Goal: Task Accomplishment & Management: Use online tool/utility

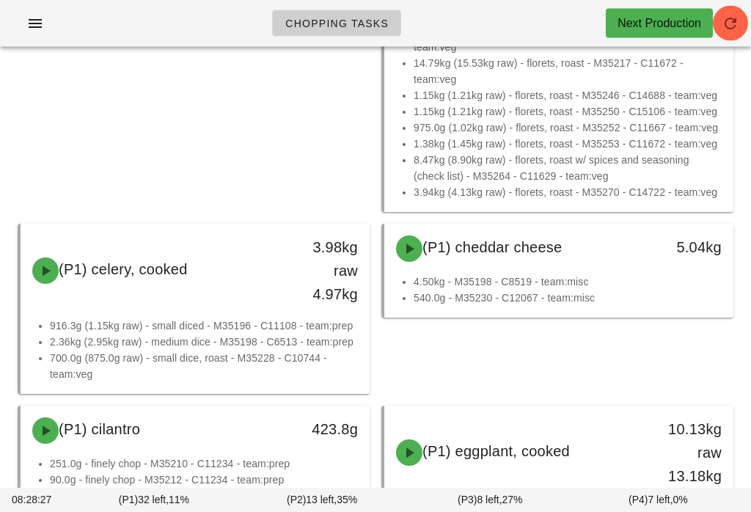
scroll to position [1292, 0]
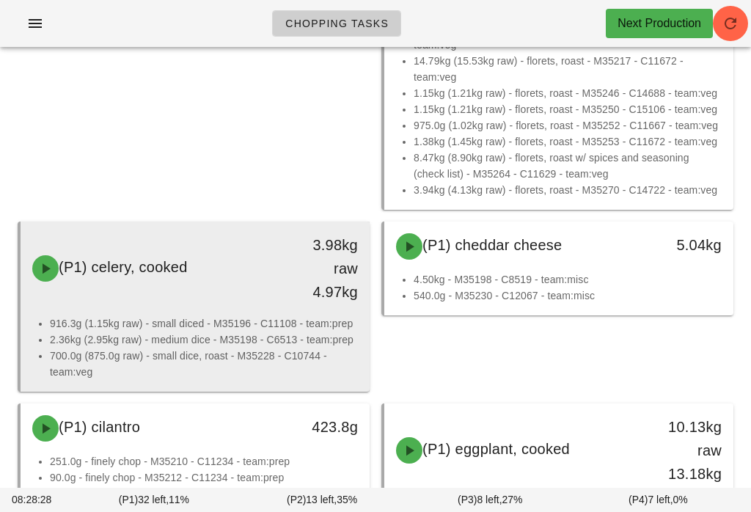
click at [251, 283] on div "(P1) celery, cooked" at bounding box center [151, 268] width 257 height 44
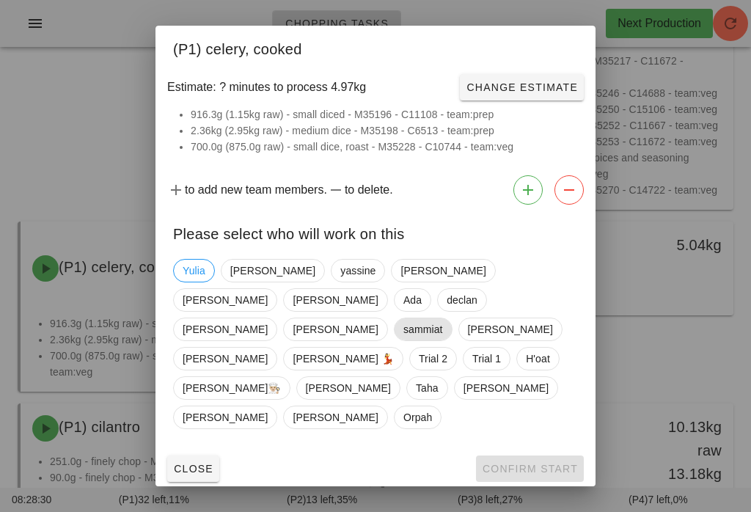
click at [403, 330] on span "sammiat" at bounding box center [423, 329] width 40 height 22
click at [544, 463] on span "Confirm Start" at bounding box center [530, 469] width 96 height 12
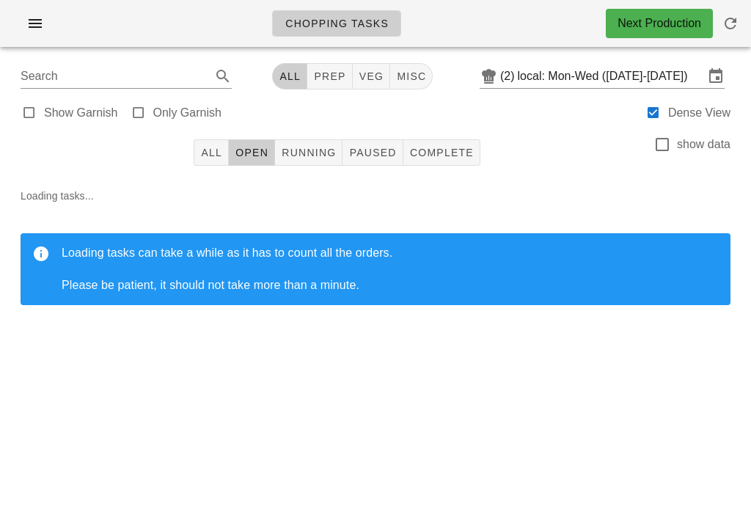
click at [375, 65] on button "veg" at bounding box center [372, 76] width 38 height 26
type input "team:veg"
click at [257, 155] on span "Open" at bounding box center [252, 153] width 34 height 12
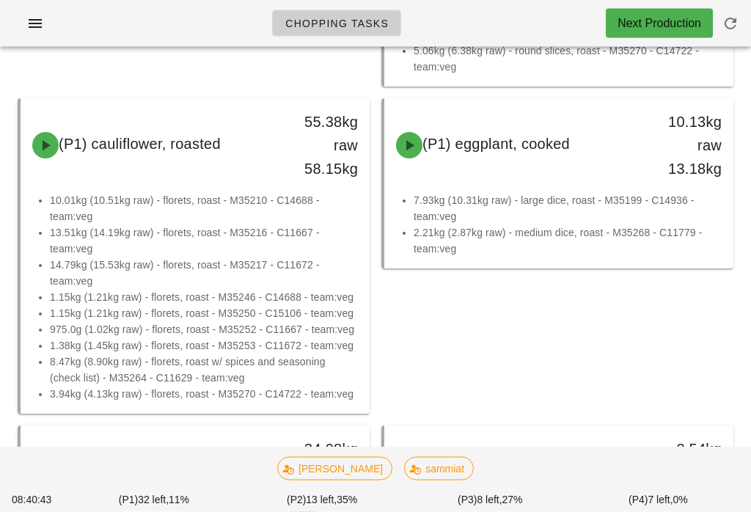
scroll to position [842, 0]
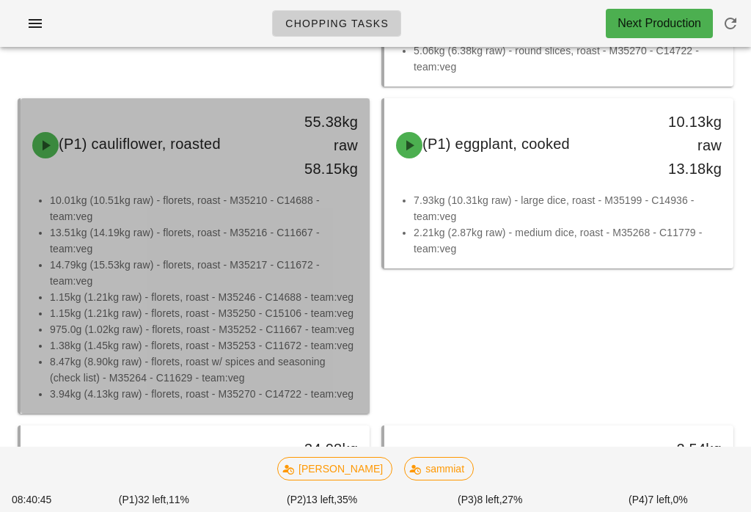
click at [208, 270] on li "14.79kg (15.53kg raw) - florets, roast - M35217 - C11672 - team:veg" at bounding box center [204, 273] width 308 height 32
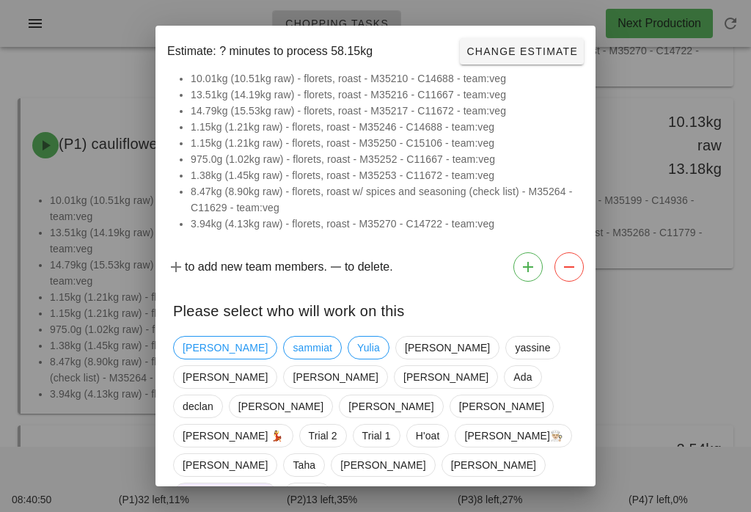
scroll to position [35, 0]
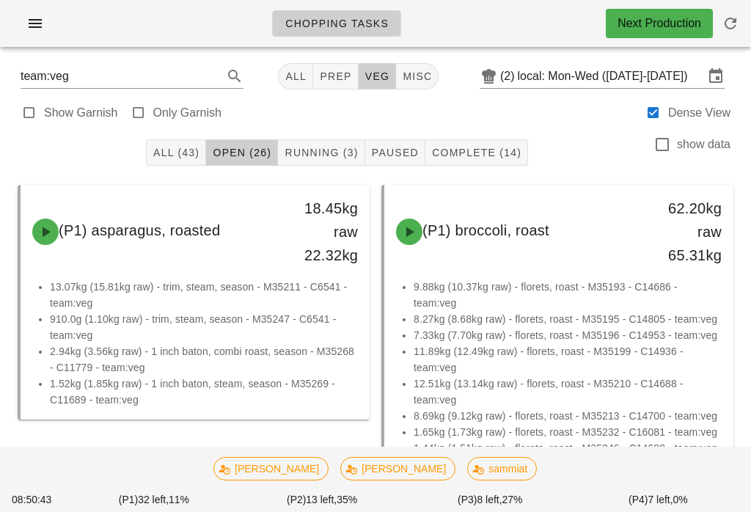
click at [354, 153] on span "Running (3)" at bounding box center [321, 153] width 74 height 12
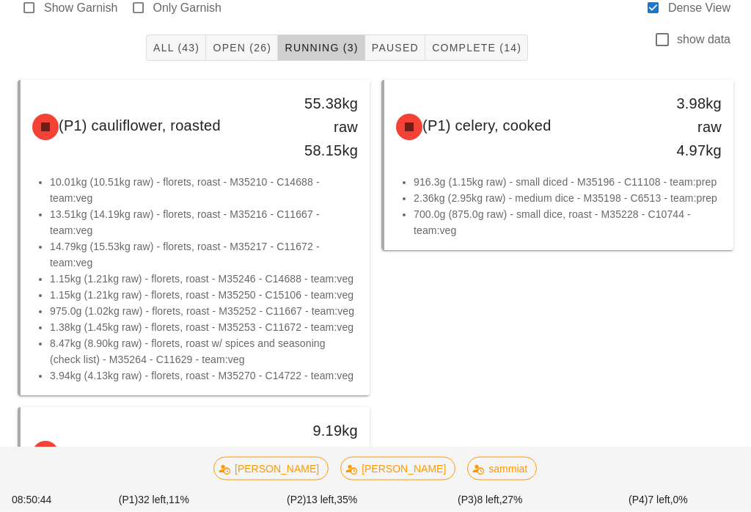
scroll to position [123, 0]
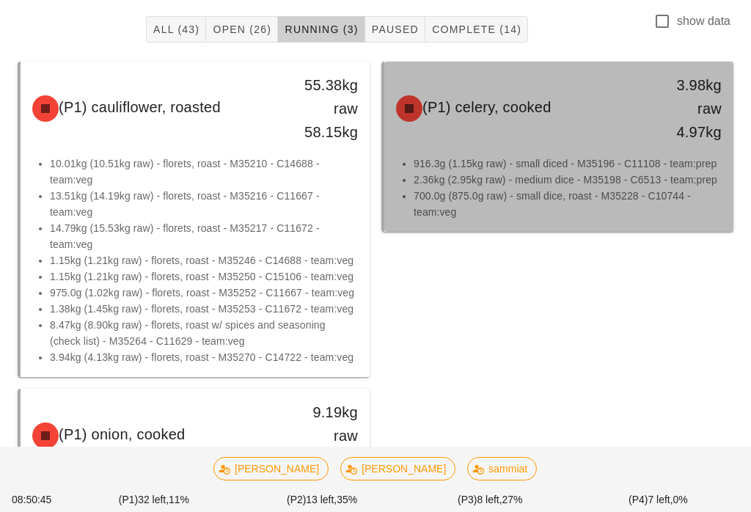
click at [623, 136] on div "(P1) celery, cooked 3.98kg raw 4.97kg" at bounding box center [558, 109] width 343 height 88
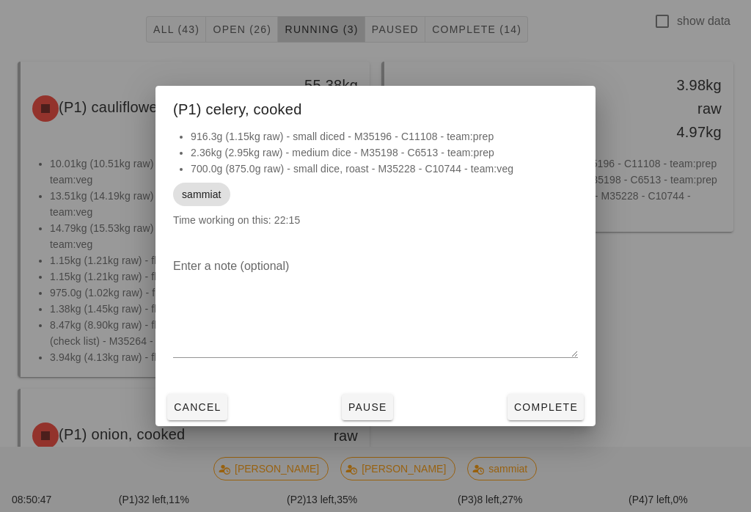
click at [565, 406] on button "Complete" at bounding box center [546, 407] width 76 height 26
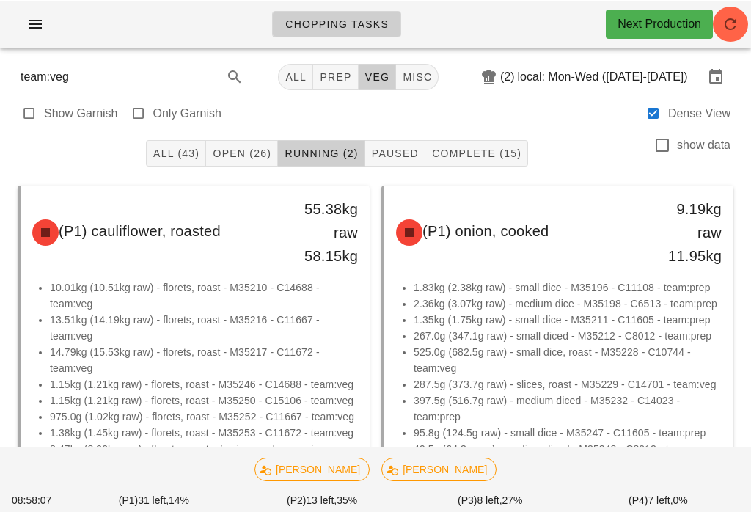
click at [255, 144] on button "Open (26)" at bounding box center [242, 152] width 72 height 26
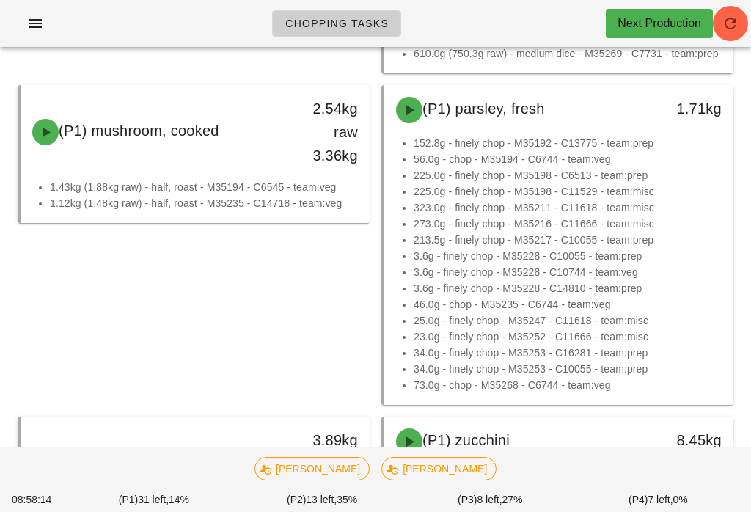
scroll to position [1374, 0]
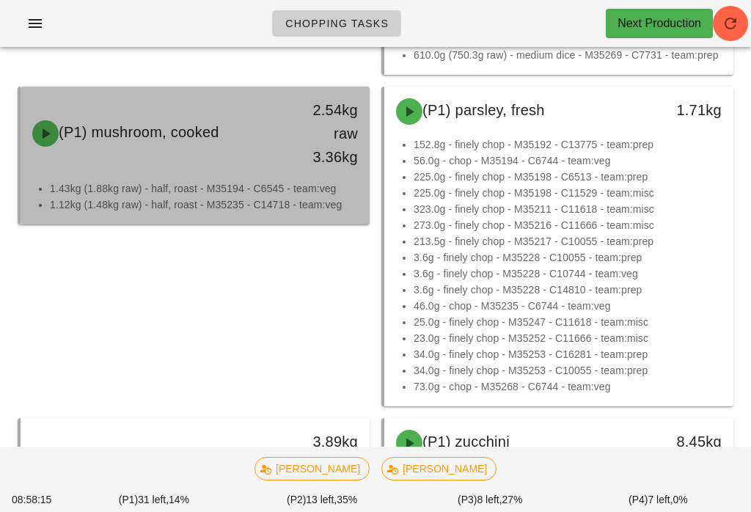
click at [279, 190] on li "1.43kg (1.88kg raw) - half, roast - M35194 - C6545 - team:veg" at bounding box center [204, 188] width 308 height 16
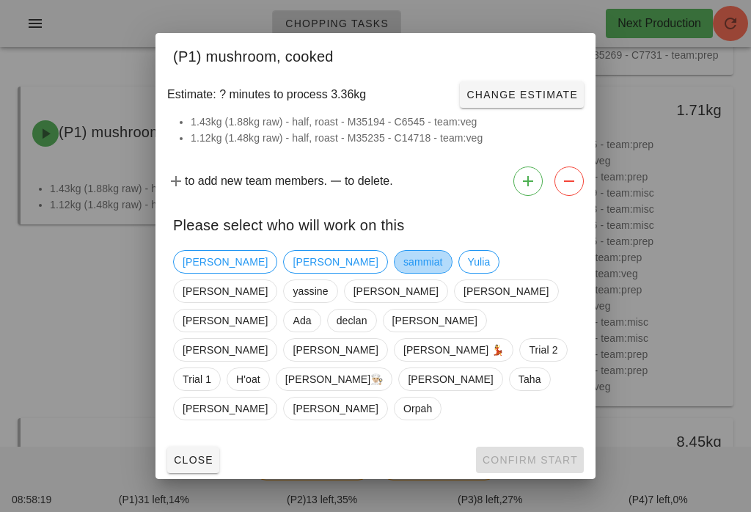
click at [403, 273] on span "sammiat" at bounding box center [423, 262] width 40 height 22
click at [539, 451] on button "Confirm Start" at bounding box center [530, 460] width 108 height 26
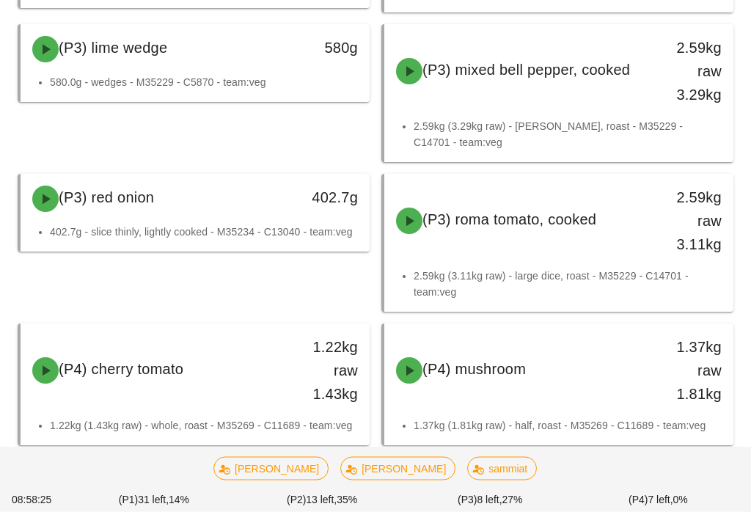
scroll to position [2719, 0]
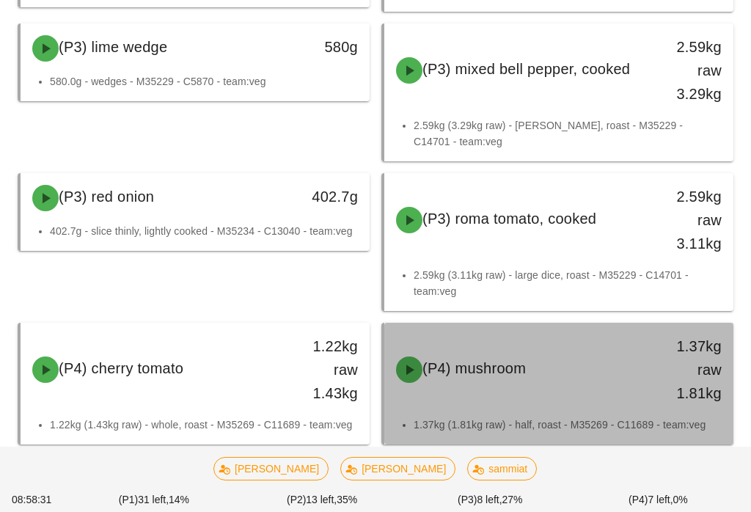
click at [648, 360] on div "1.37kg raw 1.81kg" at bounding box center [688, 370] width 86 height 88
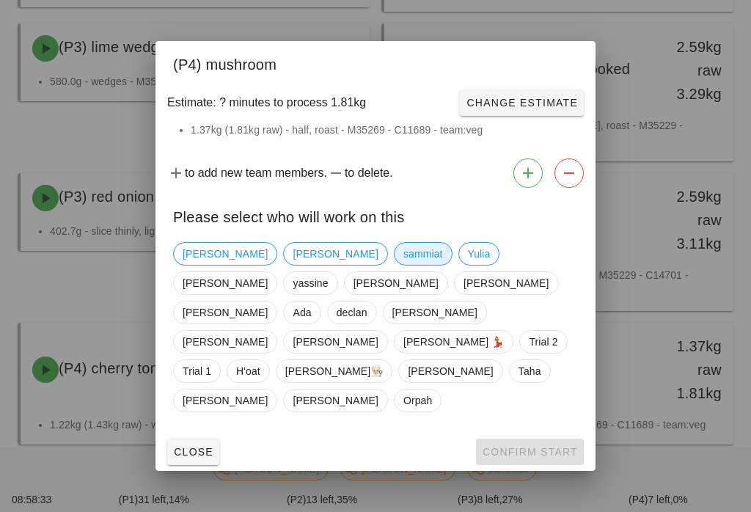
click at [403, 265] on span "sammiat" at bounding box center [423, 254] width 40 height 22
click at [545, 444] on button "Confirm Start" at bounding box center [530, 452] width 108 height 26
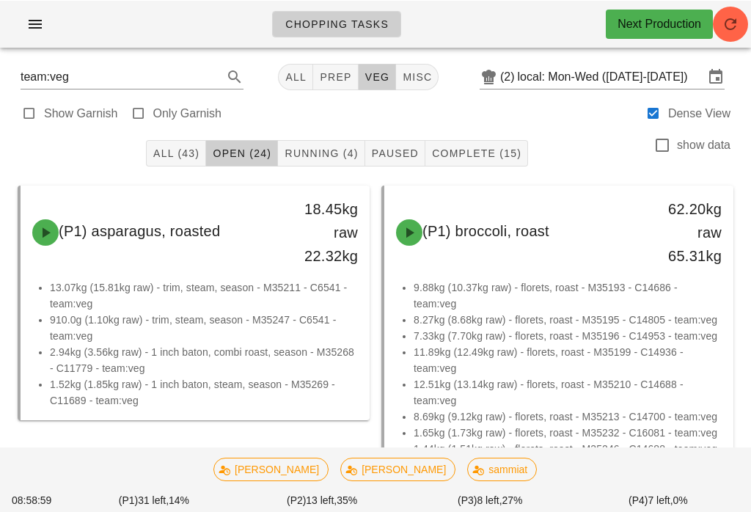
click at [517, 140] on button "Complete (15)" at bounding box center [476, 152] width 103 height 26
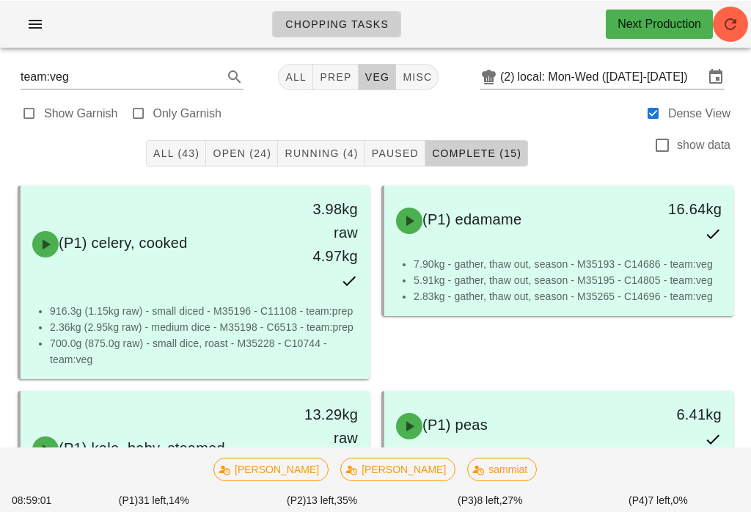
click at [334, 149] on span "Running (4)" at bounding box center [321, 153] width 74 height 12
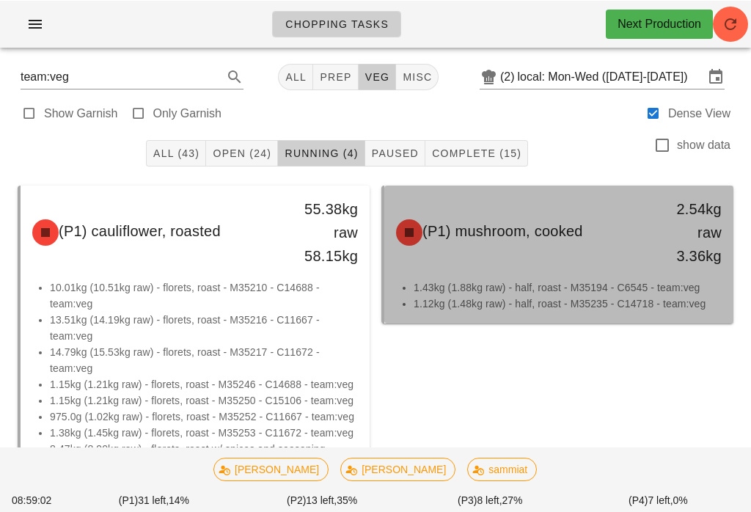
click at [542, 276] on div "(P1) mushroom, cooked 2.54kg raw 3.36kg" at bounding box center [558, 232] width 343 height 88
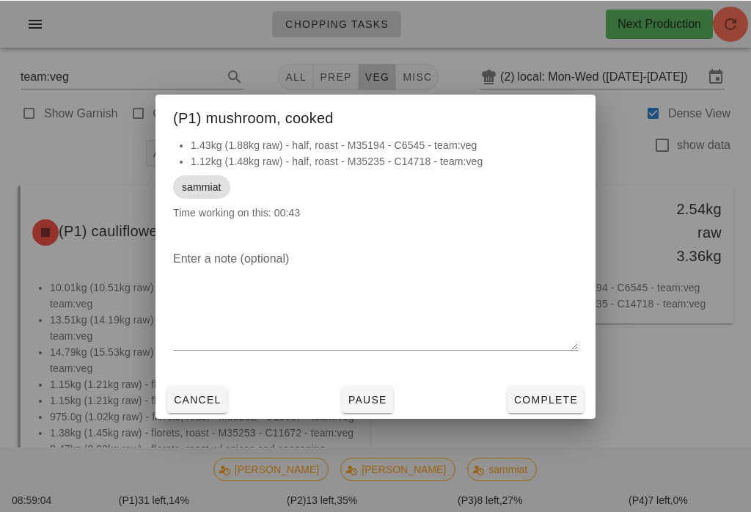
click at [378, 395] on span "Pause" at bounding box center [368, 399] width 40 height 12
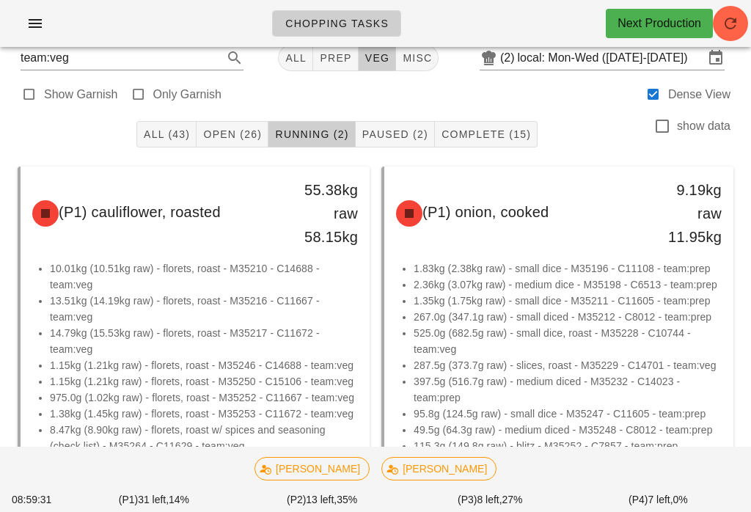
scroll to position [15, 0]
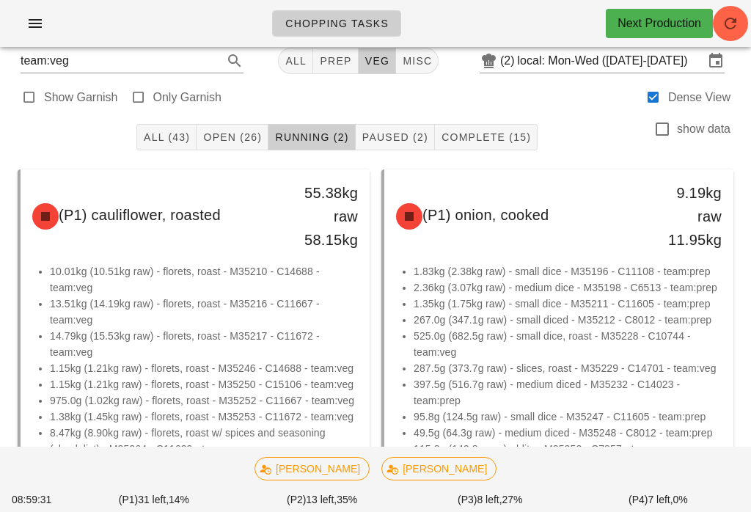
click at [252, 129] on button "Open (26)" at bounding box center [233, 137] width 72 height 26
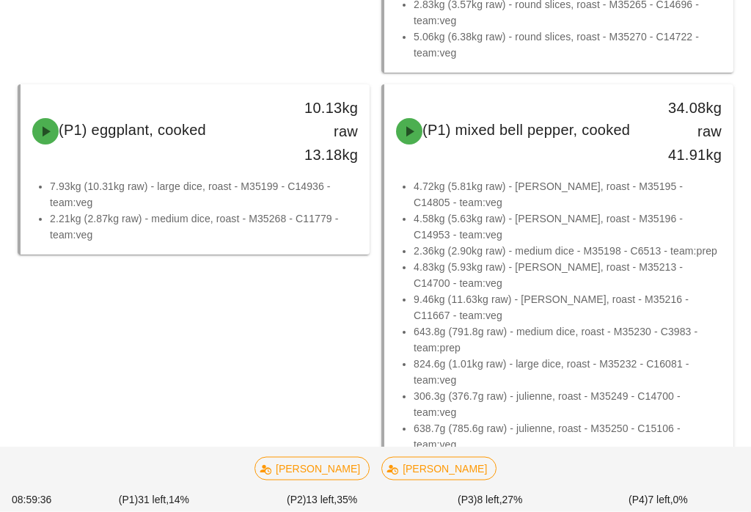
scroll to position [856, 0]
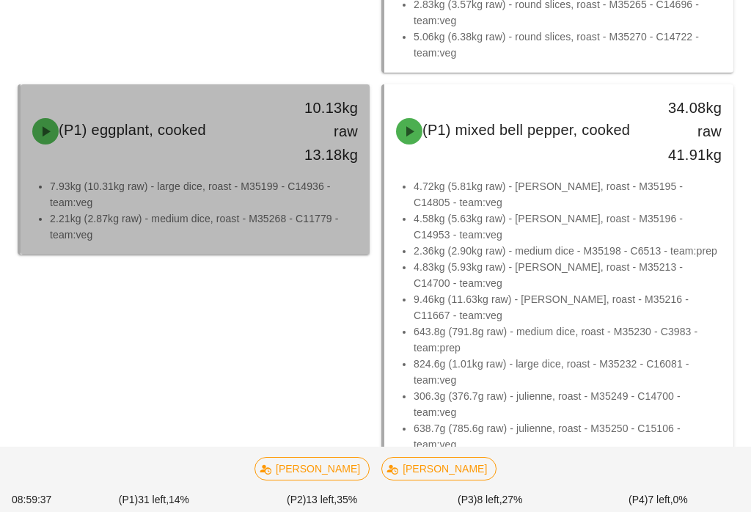
click at [315, 197] on li "7.93kg (10.31kg raw) - large dice, roast - M35199 - C14936 - team:veg" at bounding box center [204, 194] width 308 height 32
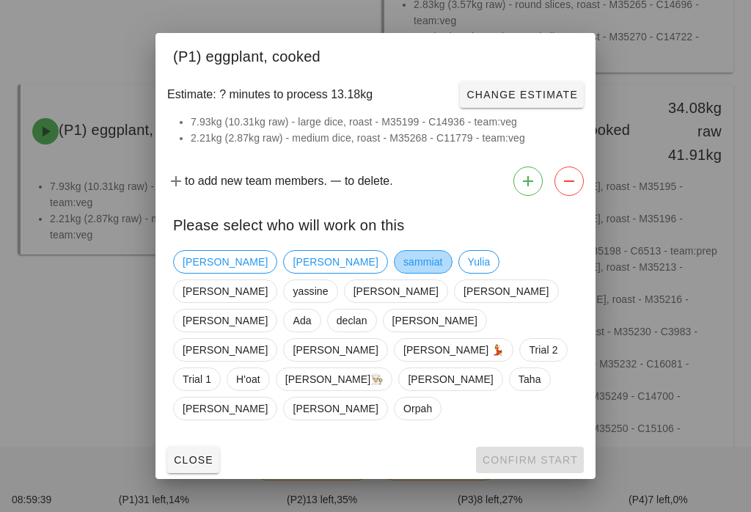
click at [403, 273] on span "sammiat" at bounding box center [423, 262] width 40 height 22
click at [577, 447] on button "Confirm Start" at bounding box center [530, 460] width 108 height 26
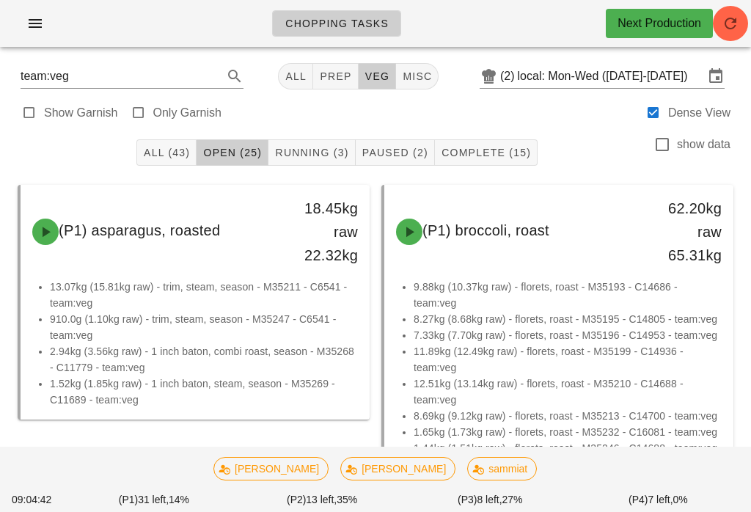
click at [172, 155] on span "All (43)" at bounding box center [166, 153] width 47 height 12
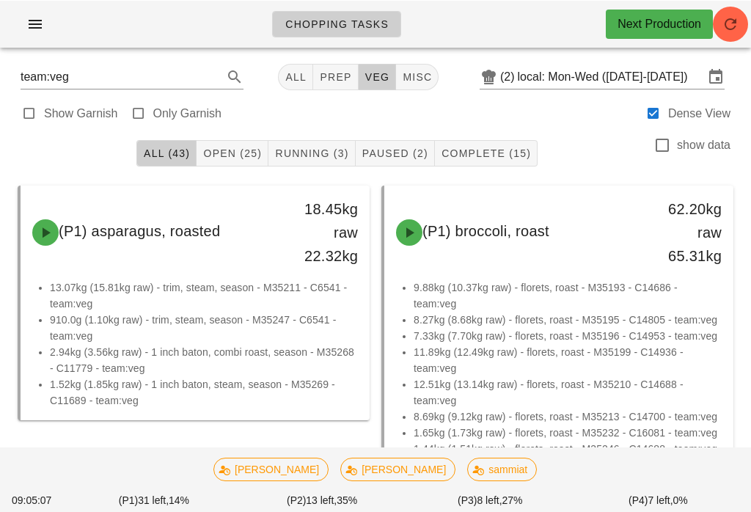
click at [247, 153] on span "Open (25)" at bounding box center [231, 153] width 59 height 12
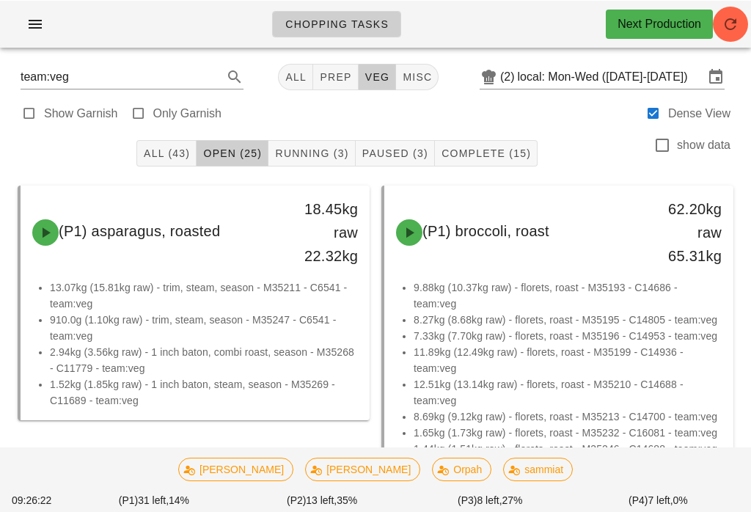
click at [312, 145] on button "Running (3)" at bounding box center [311, 152] width 87 height 26
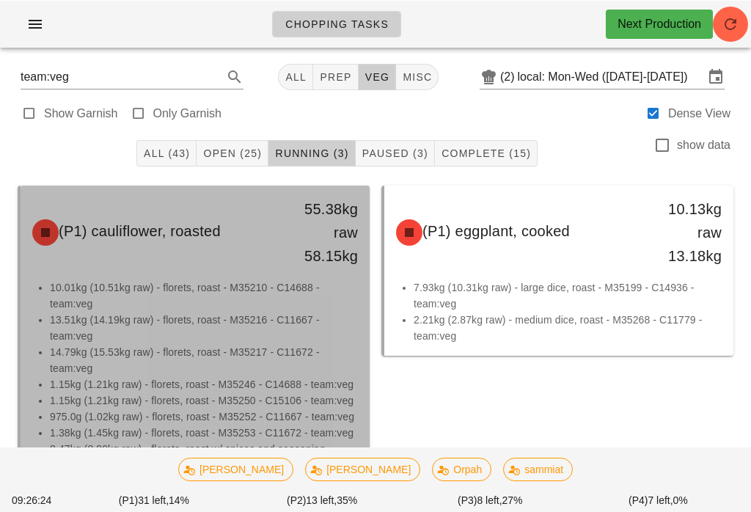
click at [224, 345] on li "14.79kg (15.53kg raw) - florets, roast - M35217 - C11672 - team:veg" at bounding box center [204, 359] width 308 height 32
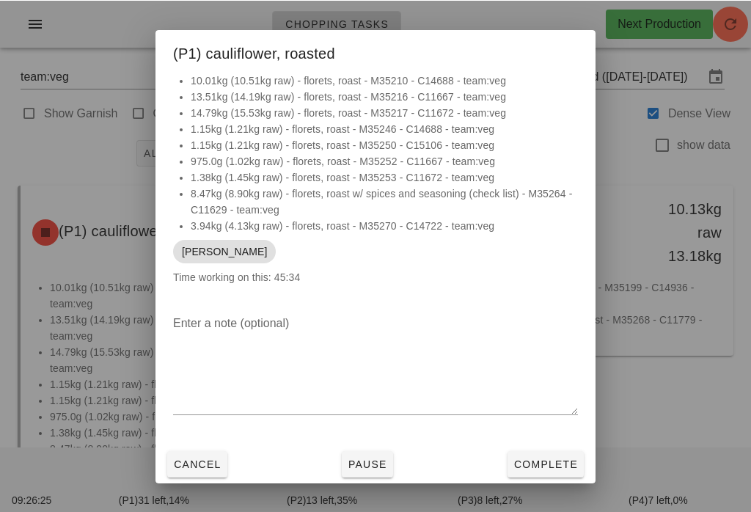
click at [376, 453] on button "Pause" at bounding box center [367, 463] width 51 height 26
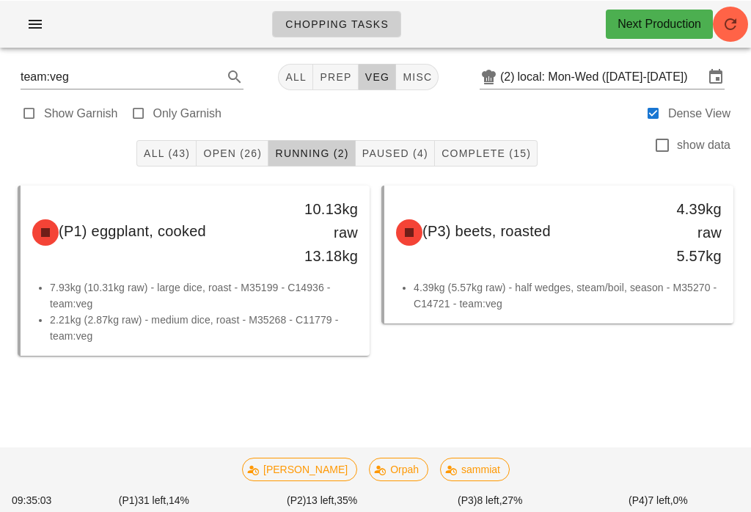
click at [383, 158] on span "Paused (4)" at bounding box center [395, 153] width 67 height 12
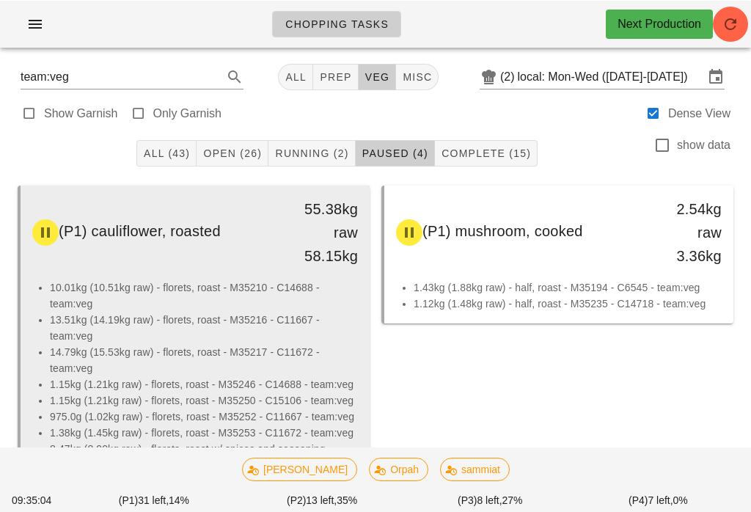
click at [155, 328] on li "13.51kg (14.19kg raw) - florets, roast - M35216 - C11667 - team:veg" at bounding box center [204, 327] width 308 height 32
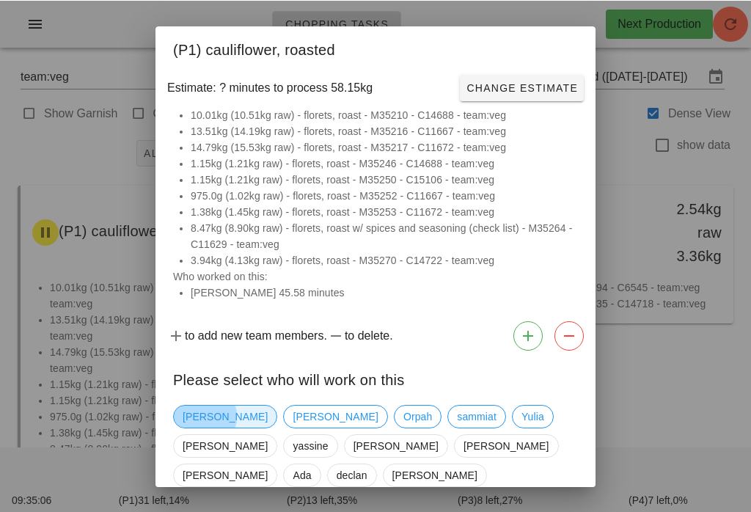
click at [202, 418] on span "[PERSON_NAME]" at bounding box center [225, 416] width 85 height 22
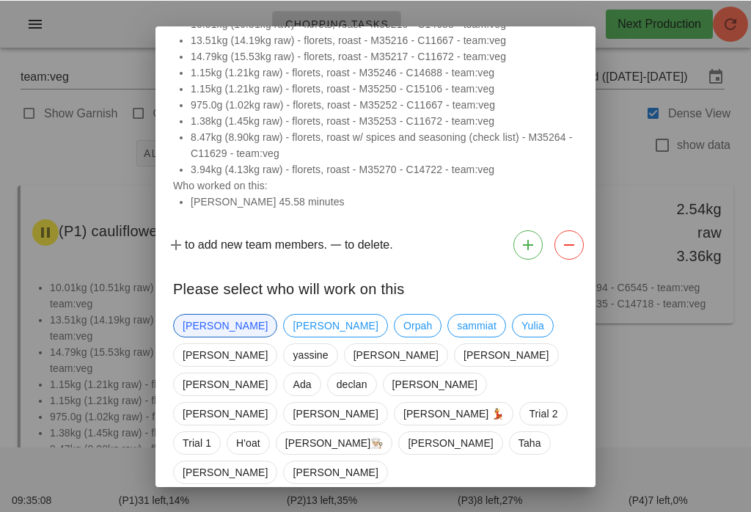
scroll to position [88, 0]
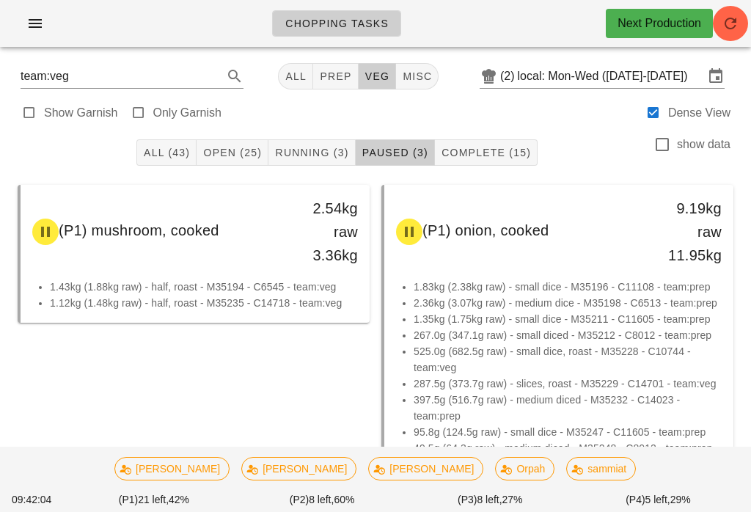
click at [312, 147] on span "Running (3)" at bounding box center [311, 153] width 74 height 12
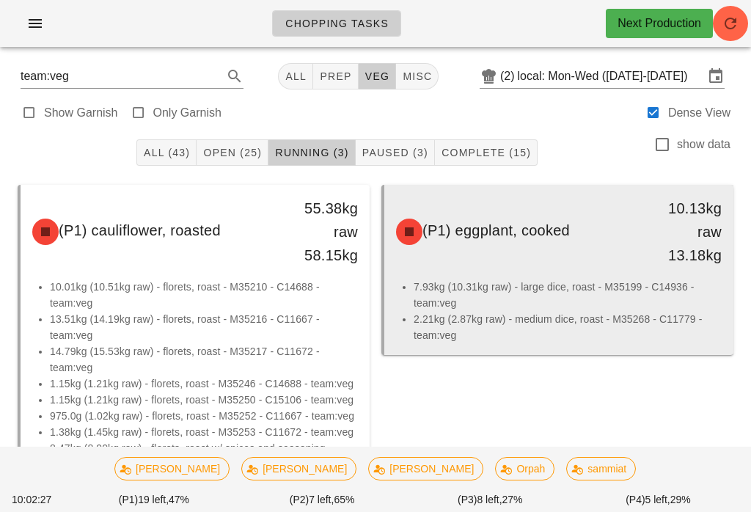
click at [627, 295] on li "7.93kg (10.31kg raw) - large dice, roast - M35199 - C14936 - team:veg" at bounding box center [568, 295] width 308 height 32
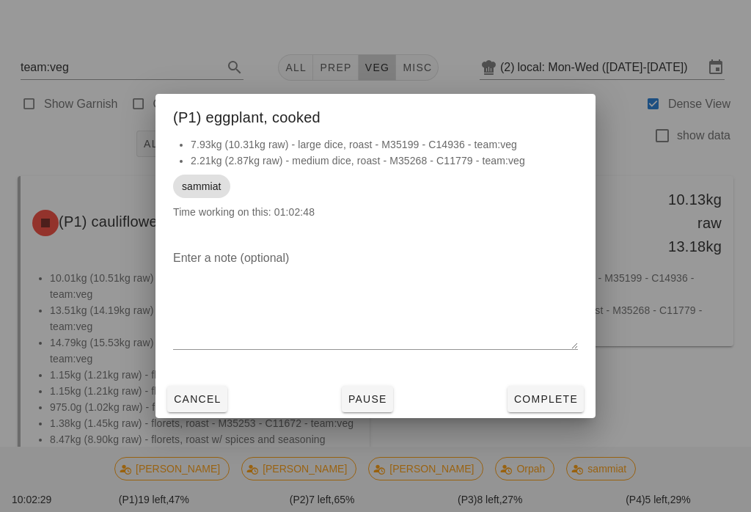
scroll to position [10, 0]
click at [565, 398] on button "Complete" at bounding box center [546, 399] width 76 height 26
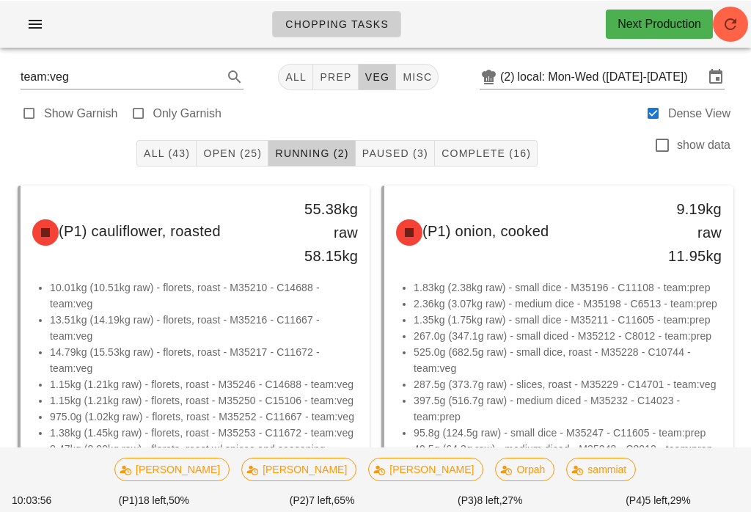
click at [255, 144] on button "Open (25)" at bounding box center [233, 152] width 72 height 26
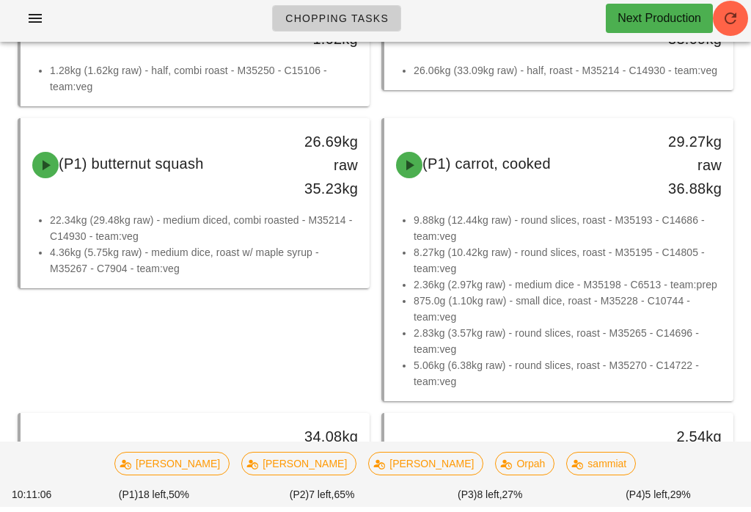
scroll to position [528, 0]
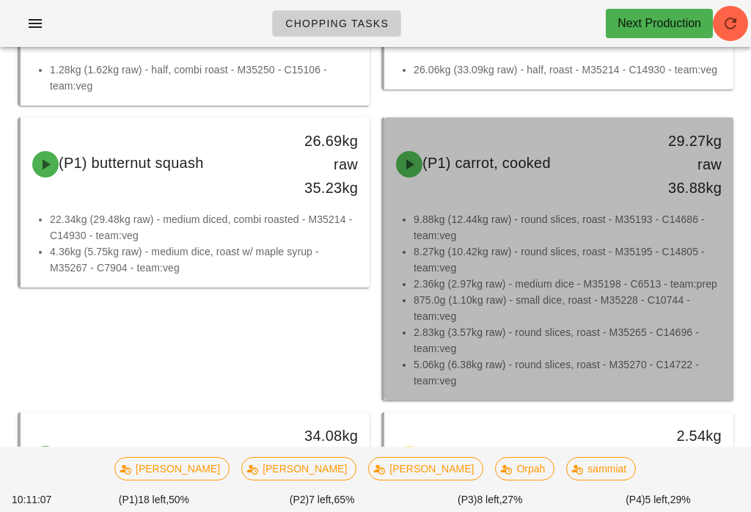
click at [514, 257] on li "8.27kg (10.42kg raw) - round slices, roast - M35195 - C14805 - team:veg" at bounding box center [568, 259] width 308 height 32
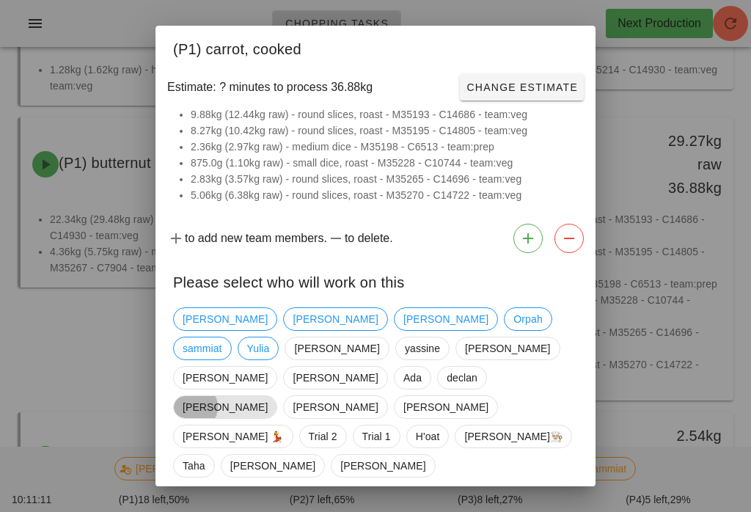
click at [277, 395] on span "[PERSON_NAME]" at bounding box center [225, 406] width 104 height 23
click at [538, 504] on button "Confirm Start" at bounding box center [530, 517] width 108 height 26
